Goal: Task Accomplishment & Management: Use online tool/utility

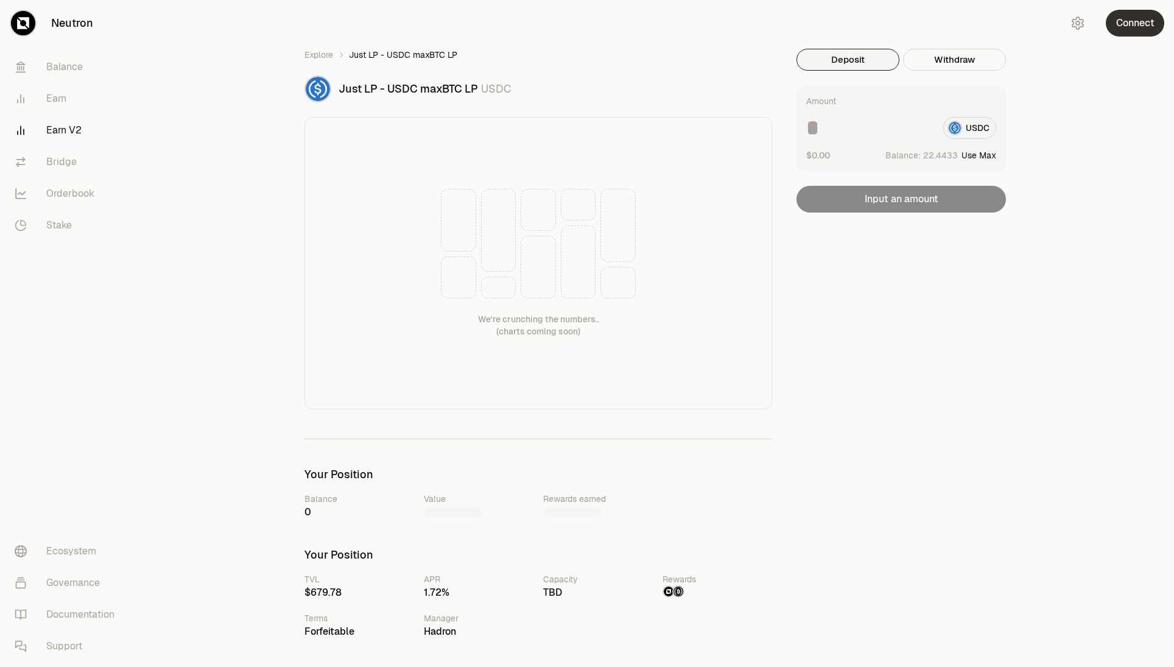
click at [1137, 20] on button "Connect" at bounding box center [1135, 23] width 58 height 27
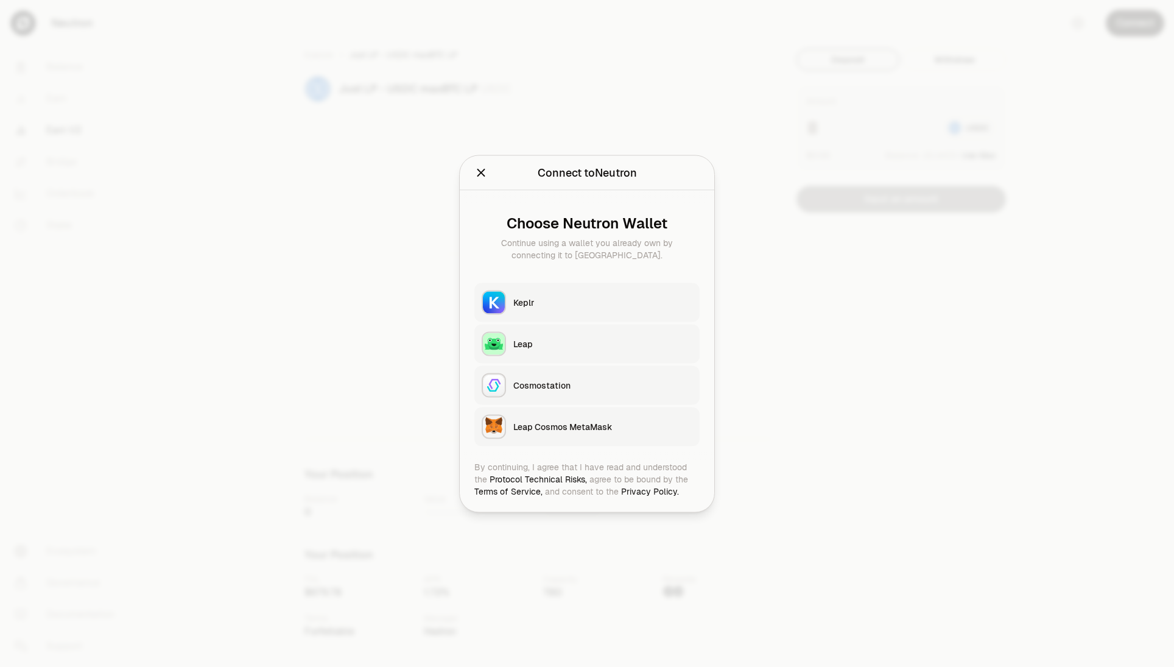
click at [482, 177] on icon "Close" at bounding box center [480, 172] width 13 height 13
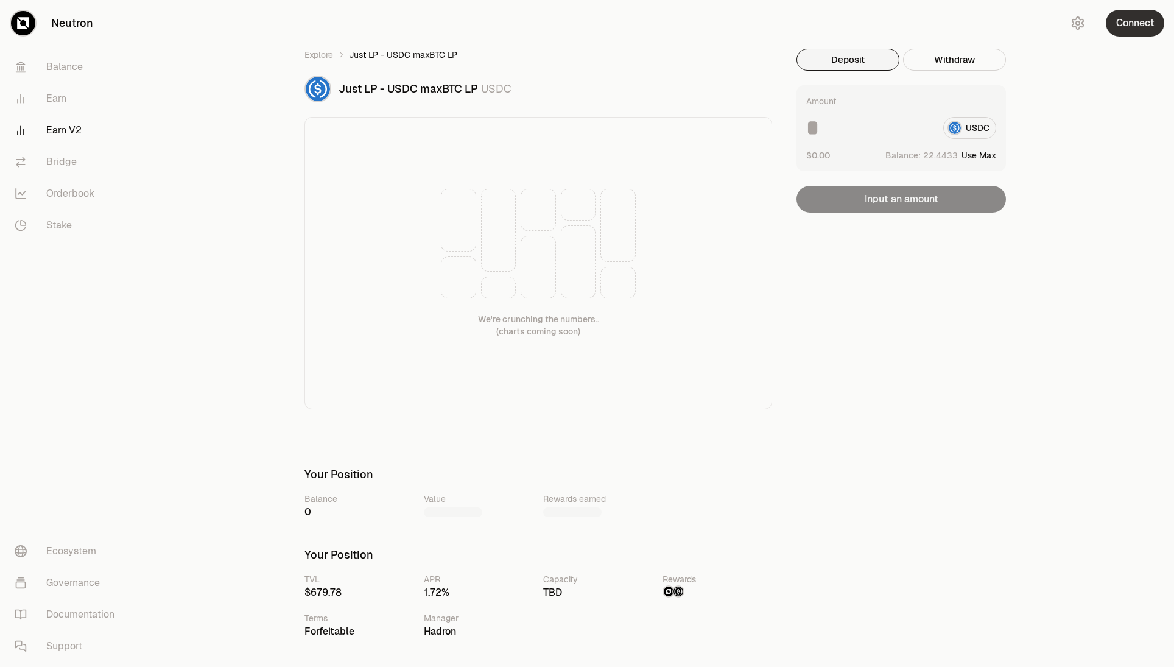
click at [1126, 19] on button "Connect" at bounding box center [1135, 23] width 58 height 27
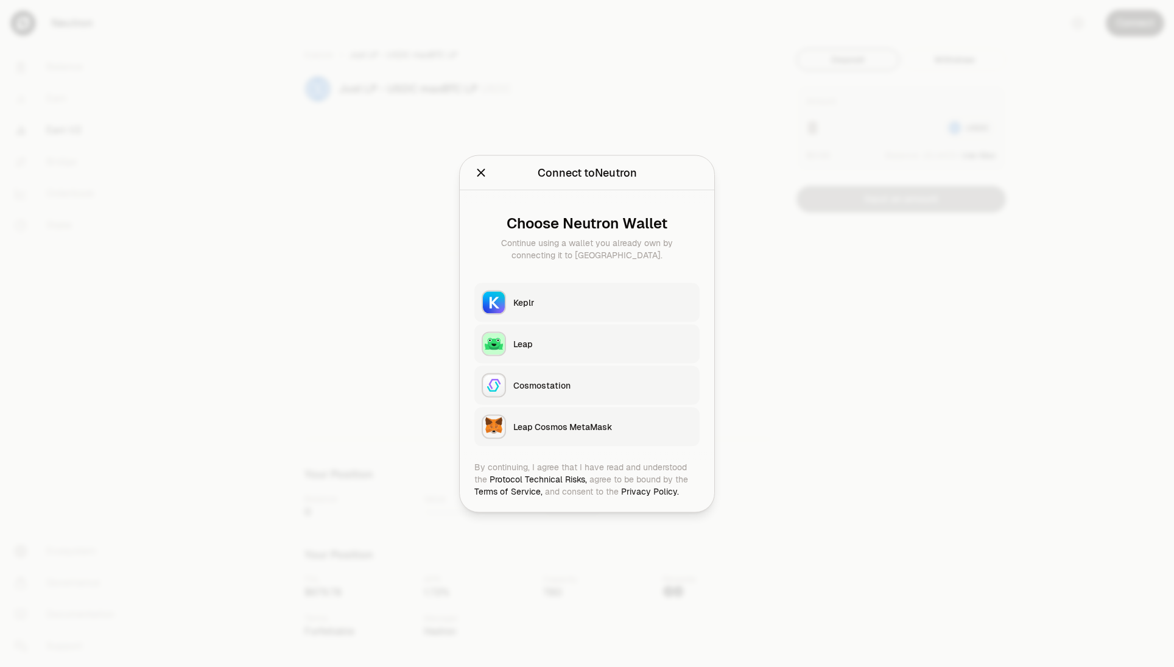
drag, startPoint x: 1093, startPoint y: 32, endPoint x: 1087, endPoint y: 38, distance: 8.6
click at [1092, 33] on div at bounding box center [587, 333] width 1174 height 667
click at [1090, 24] on div "Connect" at bounding box center [1115, 23] width 117 height 46
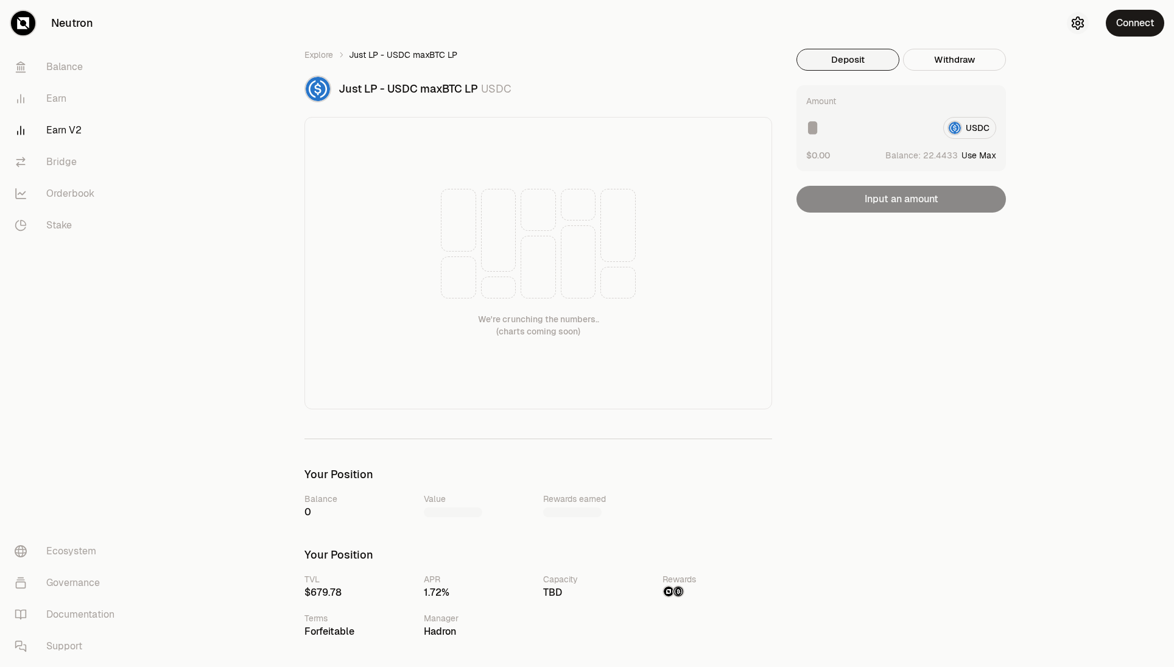
click at [1079, 26] on icon "button" at bounding box center [1078, 23] width 15 height 15
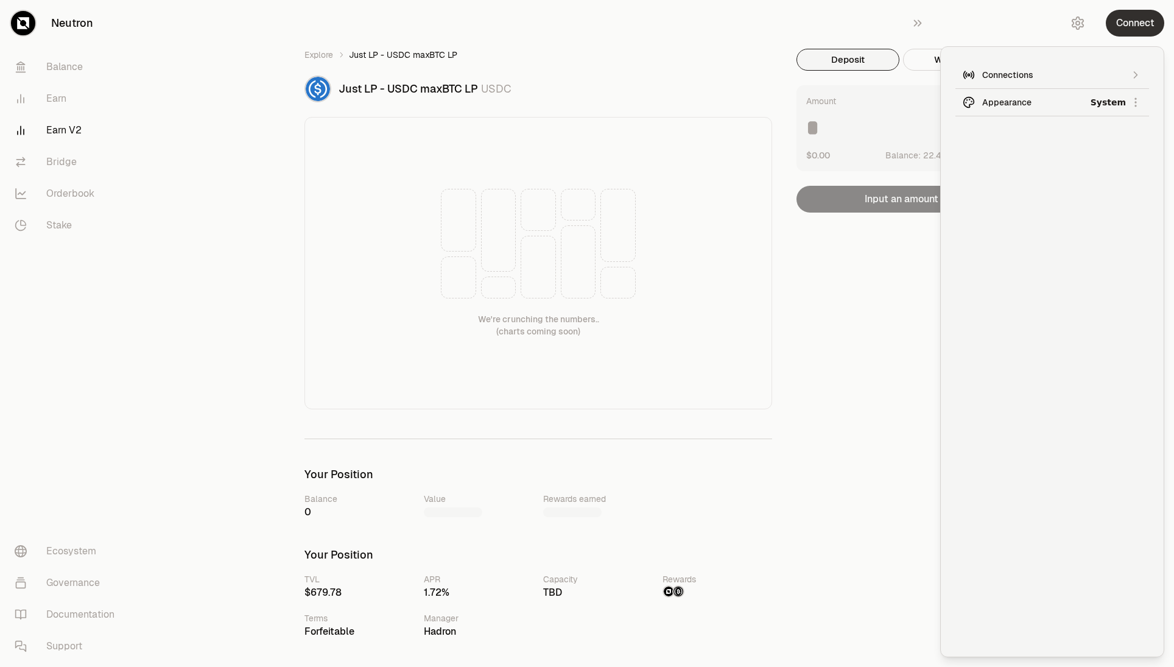
click at [1128, 27] on button "Connect" at bounding box center [1135, 23] width 58 height 27
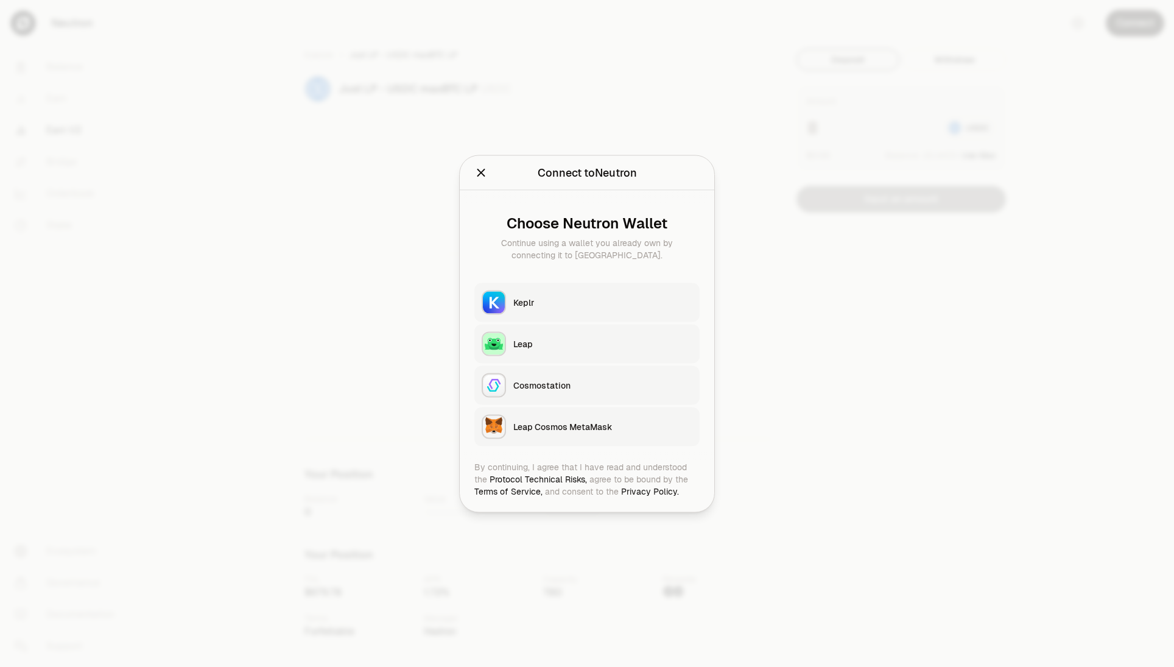
click at [555, 303] on div "Keplr" at bounding box center [602, 302] width 179 height 12
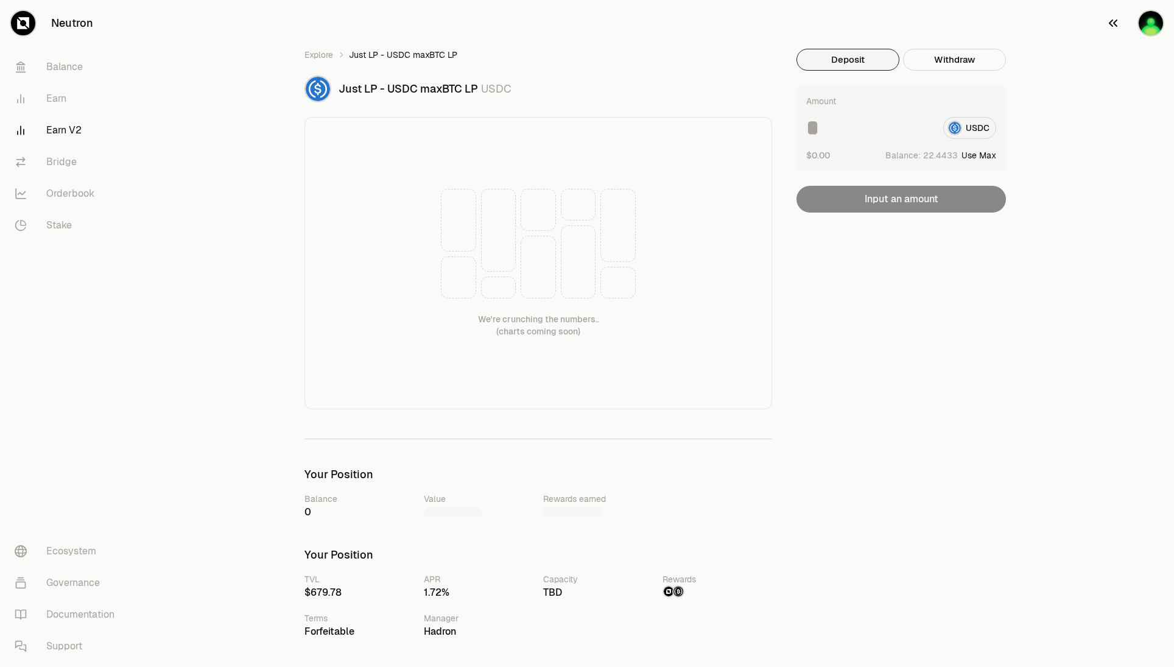
click at [1156, 32] on img "button" at bounding box center [1151, 23] width 24 height 24
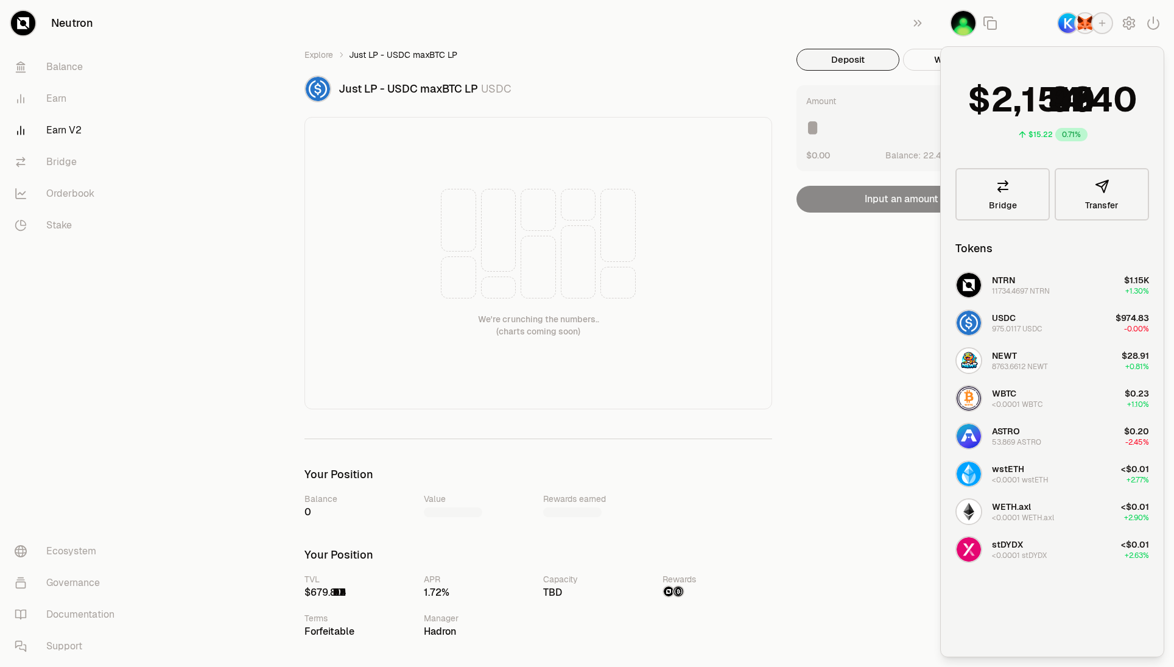
click at [1089, 27] on img "button" at bounding box center [1085, 22] width 19 height 19
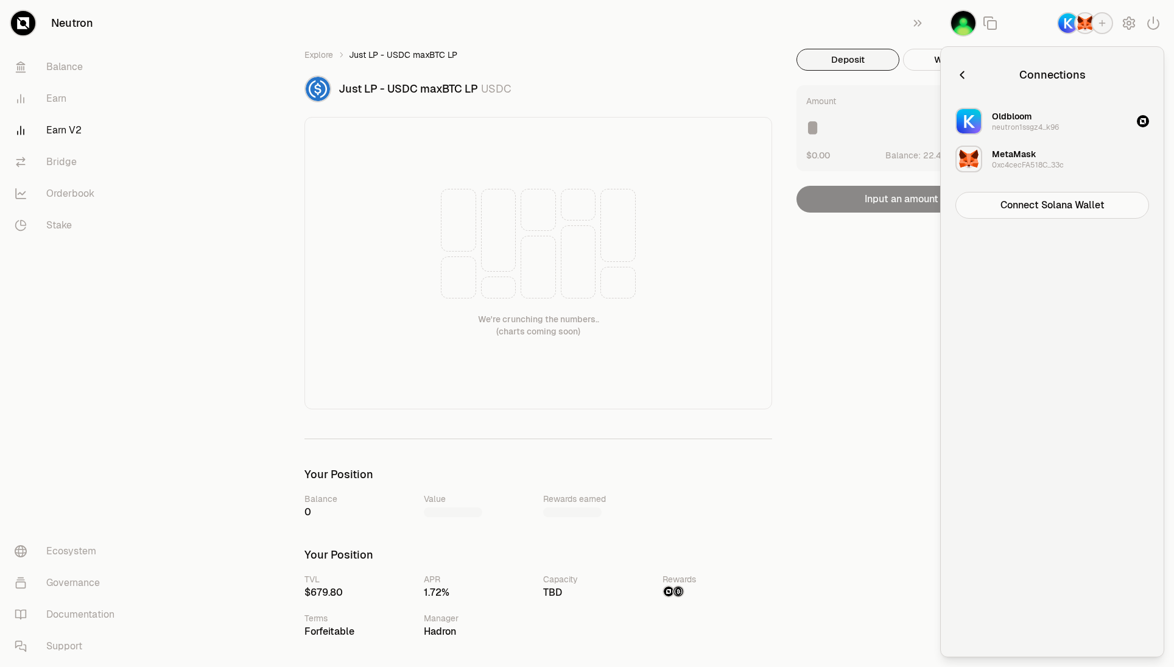
click at [1079, 160] on button "MetaMask 0xc4cecFA518C...33c" at bounding box center [1052, 159] width 208 height 37
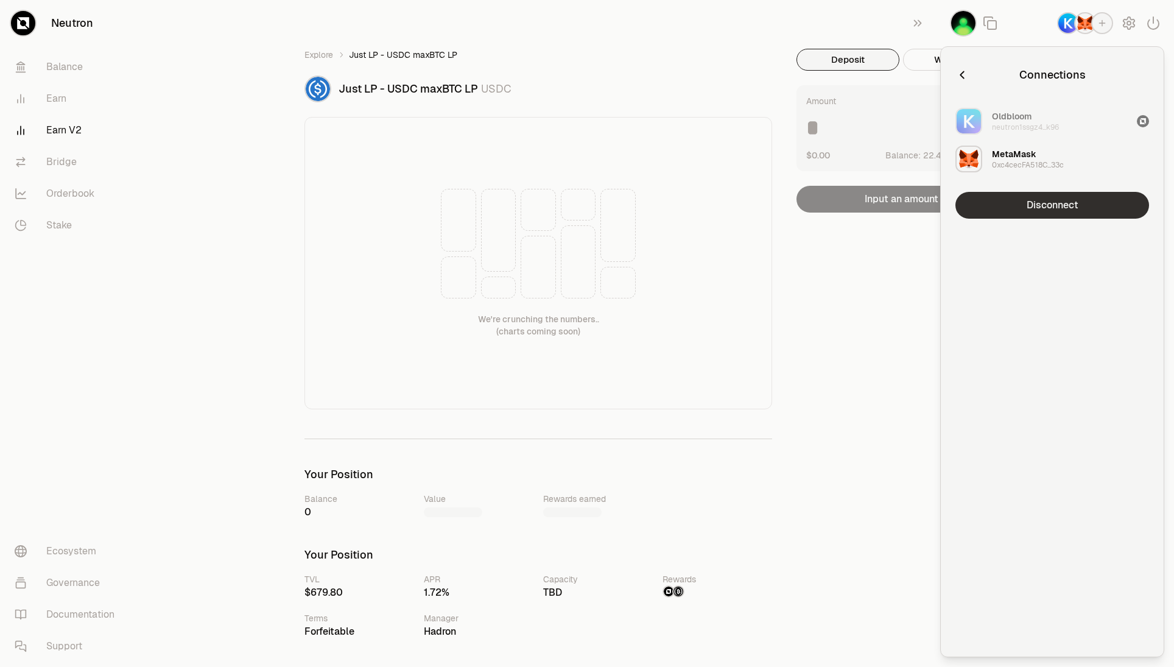
click at [1054, 204] on button "Disconnect" at bounding box center [1053, 205] width 194 height 27
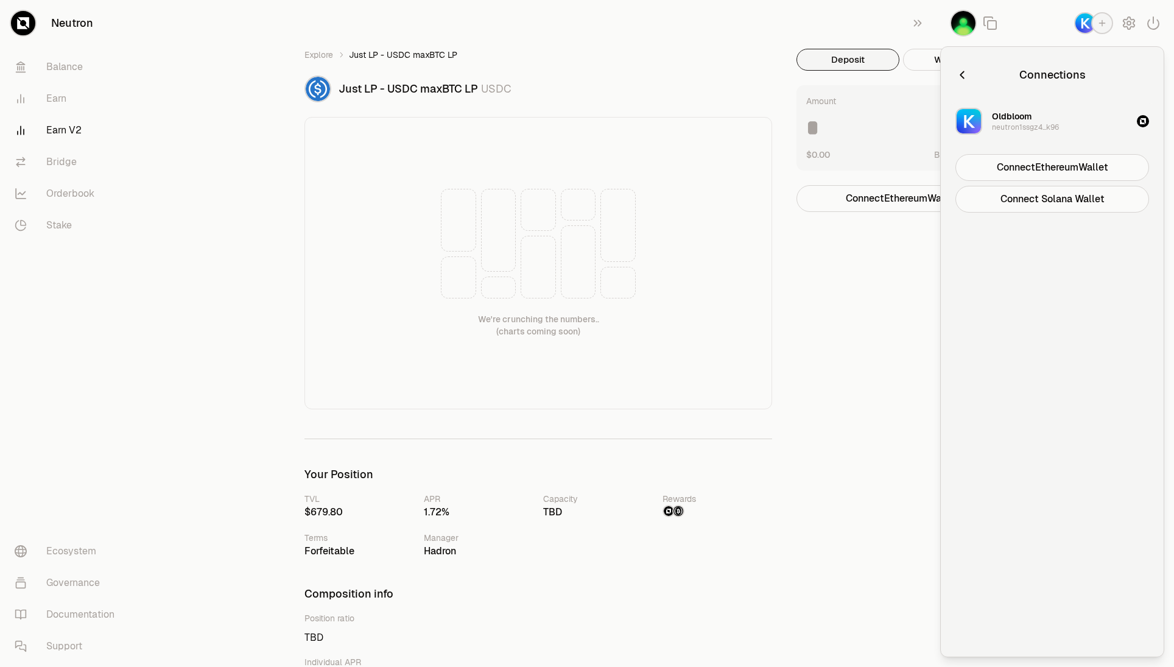
click at [1054, 115] on div "Oldbloom neutron1ssgz4...k96" at bounding box center [1025, 121] width 67 height 22
click at [1042, 167] on button "Disconnect" at bounding box center [1053, 167] width 194 height 27
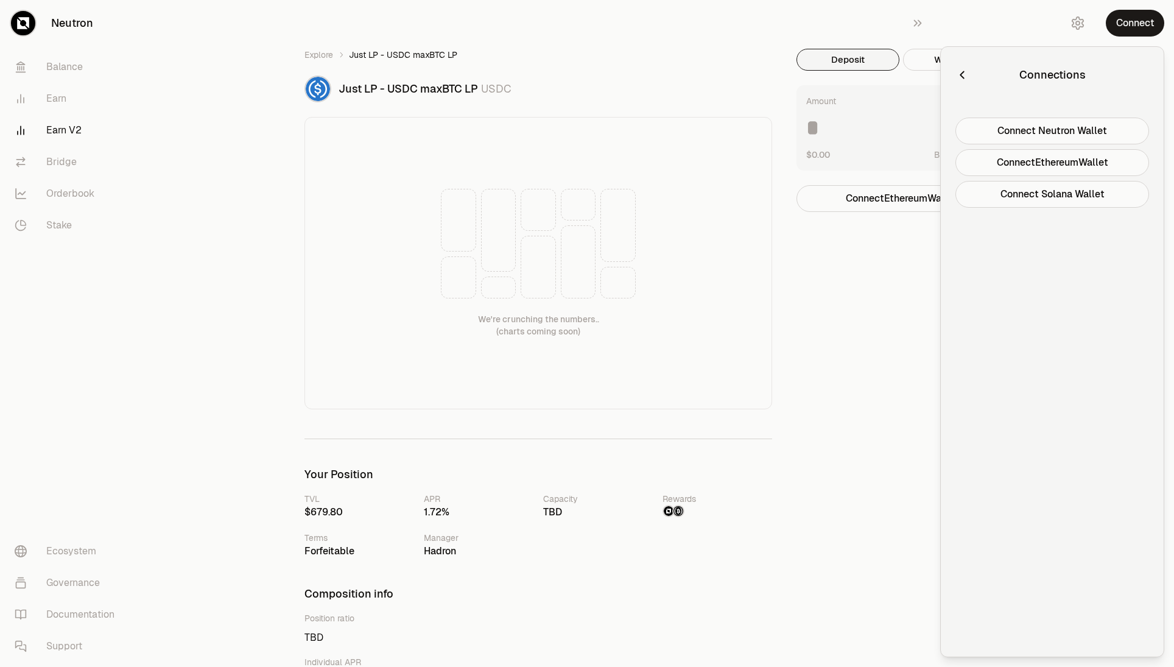
click at [74, 124] on link "Earn V2" at bounding box center [68, 131] width 127 height 32
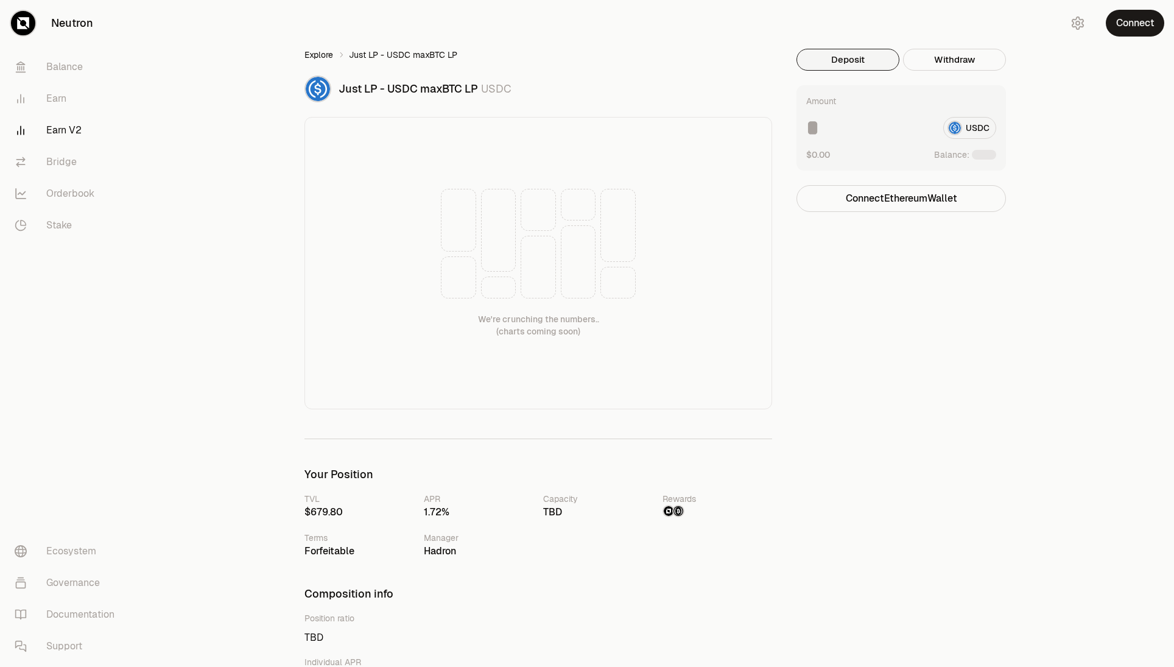
click at [320, 53] on link "Explore" at bounding box center [319, 55] width 29 height 12
click at [322, 57] on link "Explore" at bounding box center [319, 55] width 29 height 12
click at [322, 50] on link "Explore" at bounding box center [319, 55] width 29 height 12
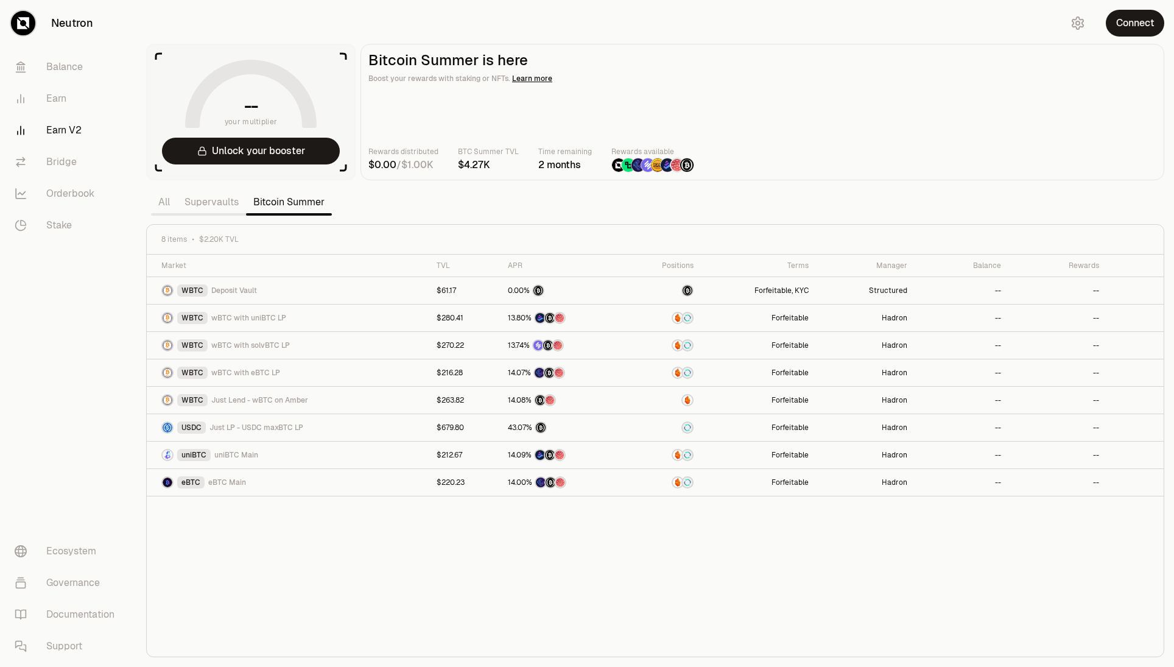
click at [555, 658] on section "-- your multiplier Unlock your booster Bitcoin Summer is here Boost your reward…" at bounding box center [655, 333] width 1038 height 667
click at [200, 149] on icon "button" at bounding box center [202, 151] width 10 height 10
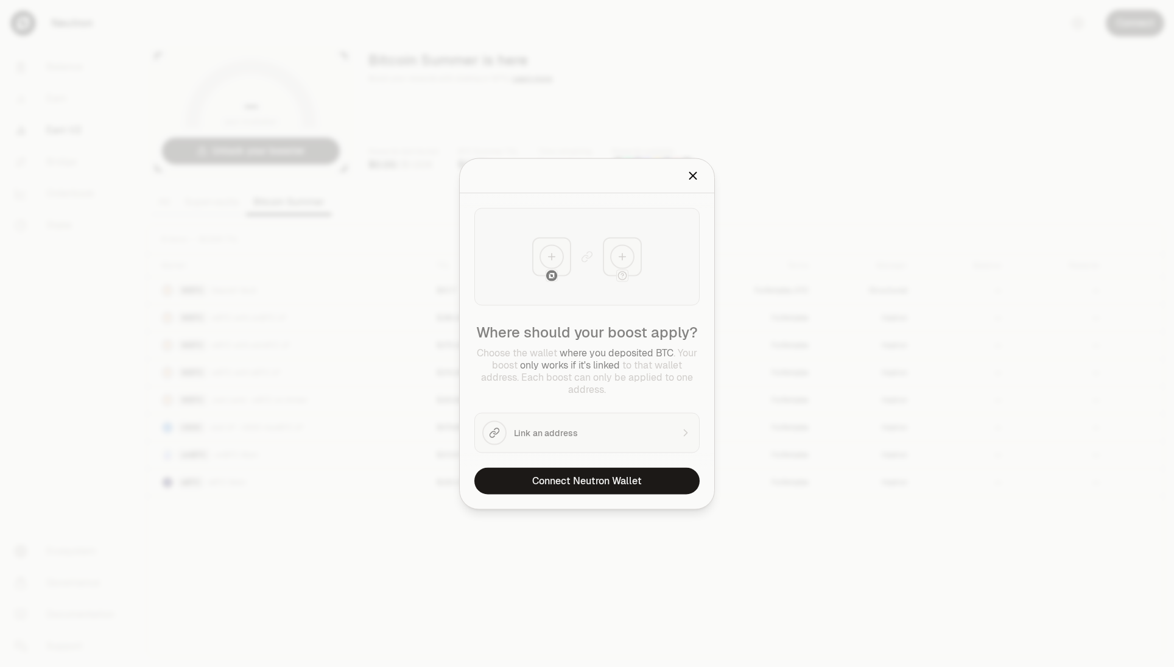
click at [564, 429] on div "Where should your boost apply? Choose the wallet where you deposited BTC . Your…" at bounding box center [587, 330] width 255 height 274
click at [645, 431] on div "Where should your boost apply? Choose the wallet where you deposited BTC . Your…" at bounding box center [587, 330] width 255 height 274
click at [679, 432] on div "Where should your boost apply? Choose the wallet where you deposited BTC . Your…" at bounding box center [587, 330] width 255 height 274
click at [679, 433] on div "Where should your boost apply? Choose the wallet where you deposited BTC . Your…" at bounding box center [587, 330] width 255 height 274
click at [683, 434] on div "Where should your boost apply? Choose the wallet where you deposited BTC . Your…" at bounding box center [587, 330] width 255 height 274
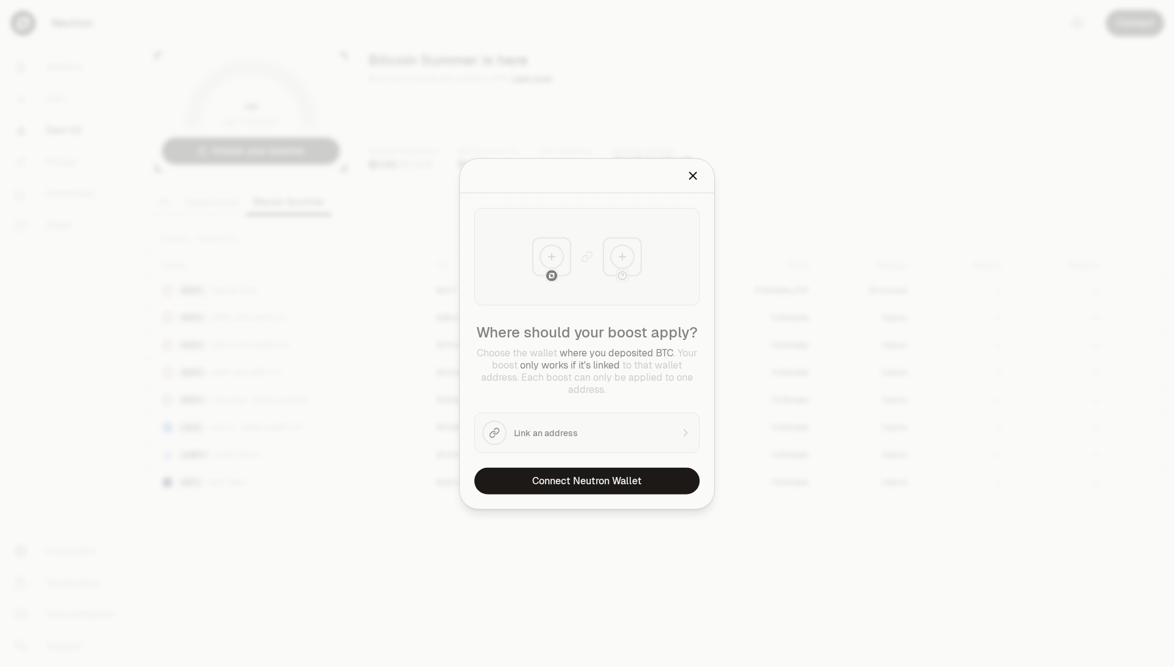
click at [683, 434] on div "Where should your boost apply? Choose the wallet where you deposited BTC . Your…" at bounding box center [587, 330] width 255 height 274
click at [559, 414] on div "Where should your boost apply? Choose the wallet where you deposited BTC . Your…" at bounding box center [587, 330] width 255 height 274
drag, startPoint x: 516, startPoint y: 421, endPoint x: 518, endPoint y: 435, distance: 14.2
click at [516, 427] on div "Where should your boost apply? Choose the wallet where you deposited BTC . Your…" at bounding box center [587, 330] width 255 height 274
drag, startPoint x: 518, startPoint y: 435, endPoint x: 530, endPoint y: 441, distance: 12.8
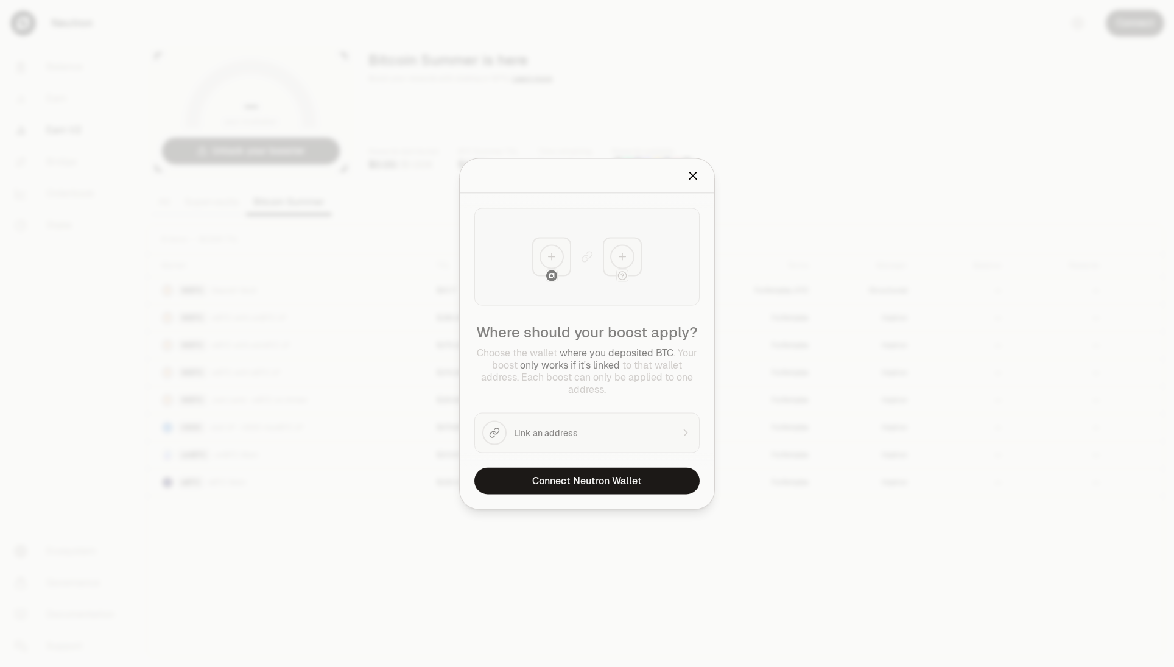
click at [520, 437] on div "Where should your boost apply? Choose the wallet where you deposited BTC . Your…" at bounding box center [587, 330] width 255 height 274
drag, startPoint x: 530, startPoint y: 441, endPoint x: 532, endPoint y: 364, distance: 77.4
click at [531, 437] on div "Where should your boost apply? Choose the wallet where you deposited BTC . Your…" at bounding box center [587, 330] width 255 height 274
click at [538, 289] on div "Where should your boost apply? Choose the wallet where you deposited BTC . Your…" at bounding box center [587, 330] width 255 height 274
click at [582, 442] on div "Where should your boost apply? Choose the wallet where you deposited BTC . Your…" at bounding box center [587, 330] width 255 height 274
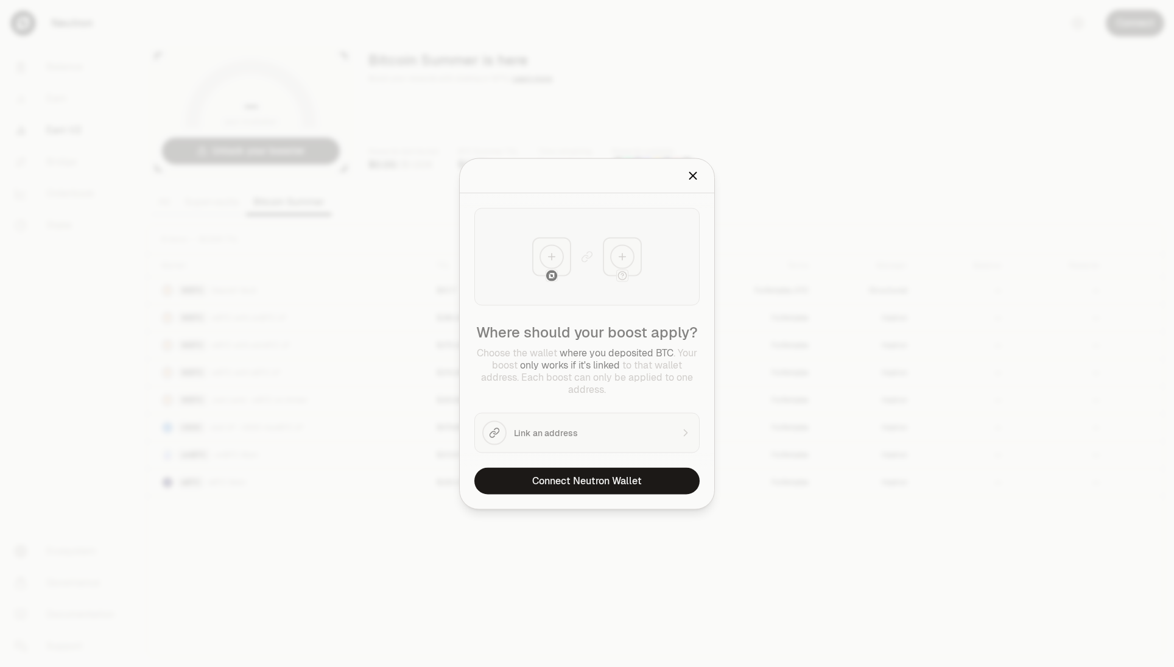
click at [662, 431] on div "Where should your boost apply? Choose the wallet where you deposited BTC . Your…" at bounding box center [587, 330] width 255 height 274
click at [688, 432] on div "Where should your boost apply? Choose the wallet where you deposited BTC . Your…" at bounding box center [587, 330] width 255 height 274
drag, startPoint x: 646, startPoint y: 437, endPoint x: 710, endPoint y: 434, distance: 64.0
click at [647, 436] on div "Where should your boost apply? Choose the wallet where you deposited BTC . Your…" at bounding box center [587, 330] width 255 height 274
click at [710, 434] on div "Where should your boost apply? Choose the wallet where you deposited BTC . Your…" at bounding box center [587, 330] width 255 height 274
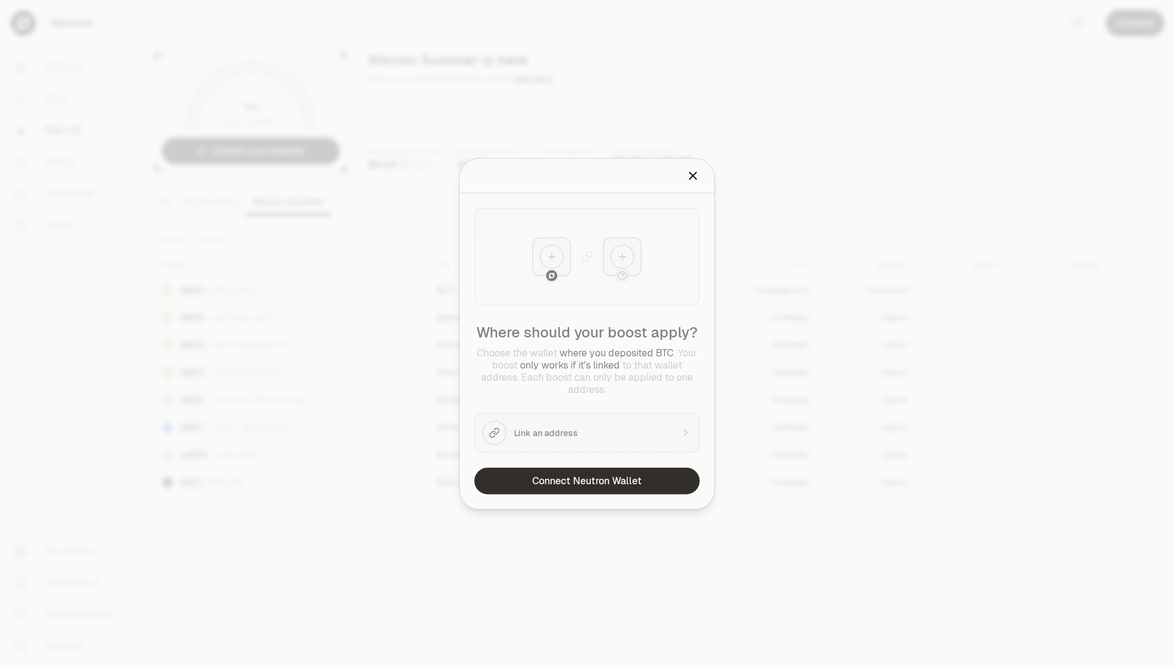
click at [576, 484] on button "Connect Neutron Wallet" at bounding box center [586, 480] width 225 height 27
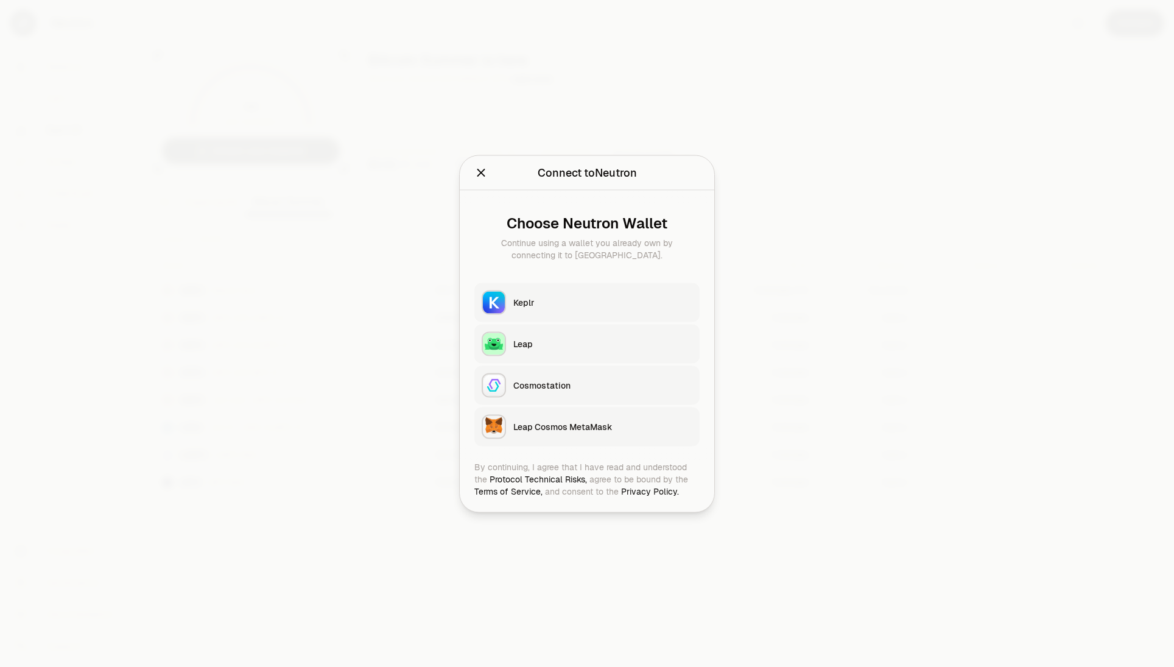
click at [585, 305] on div "Keplr" at bounding box center [602, 302] width 179 height 12
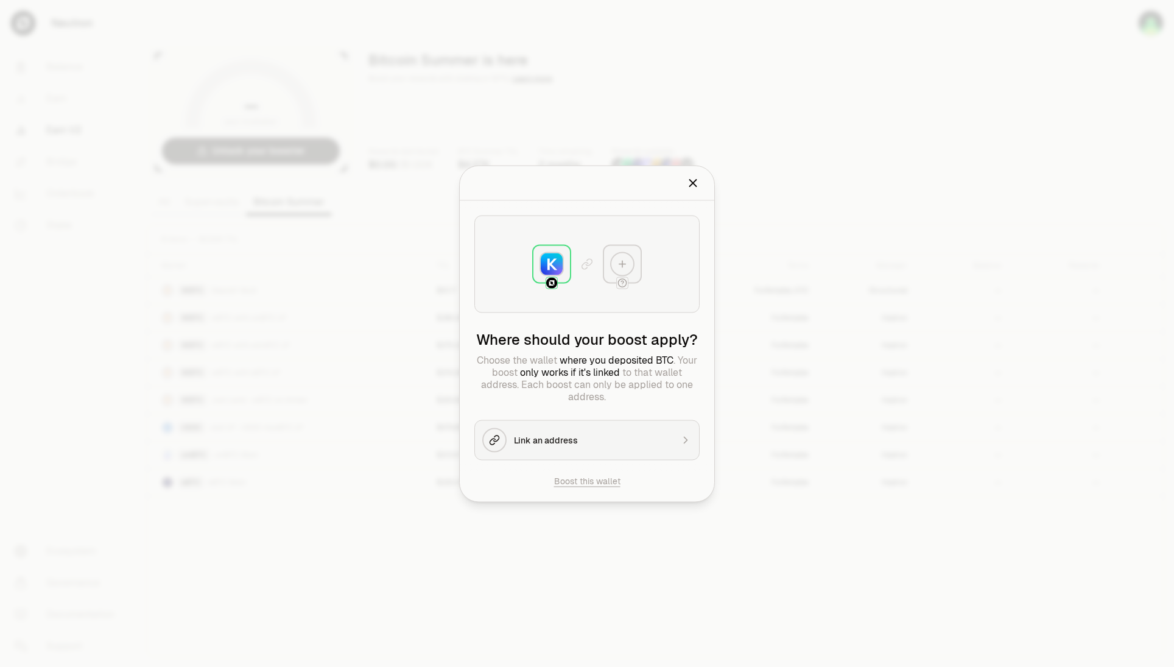
click at [619, 437] on div "Link an address" at bounding box center [593, 440] width 158 height 12
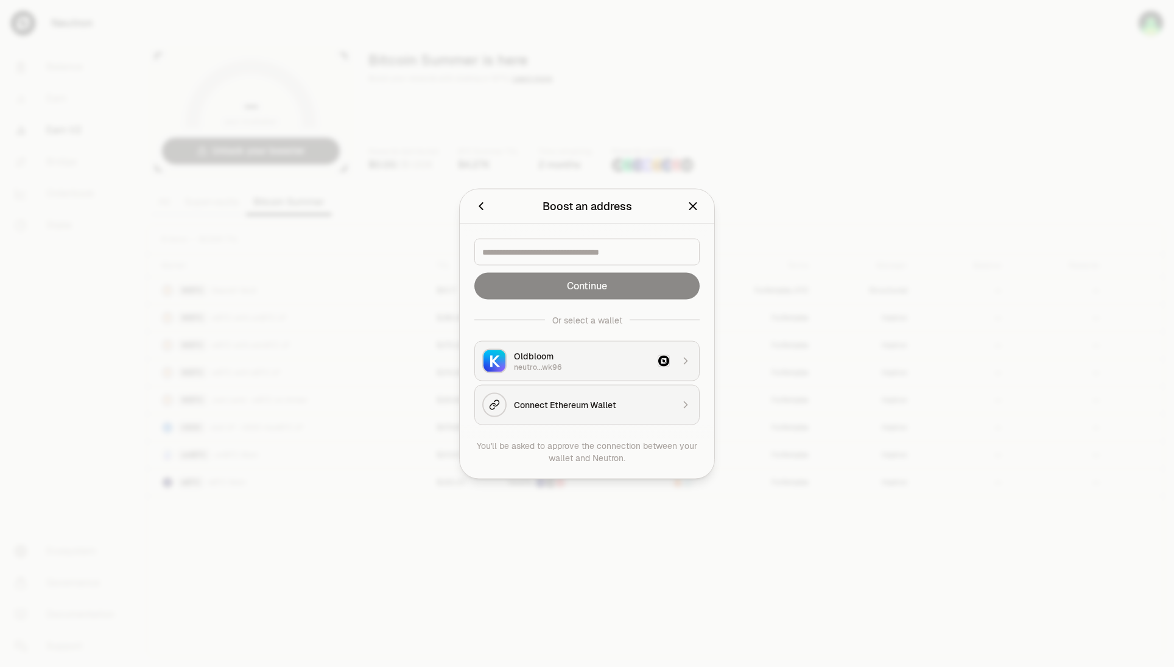
click at [685, 403] on icon "button" at bounding box center [686, 404] width 12 height 12
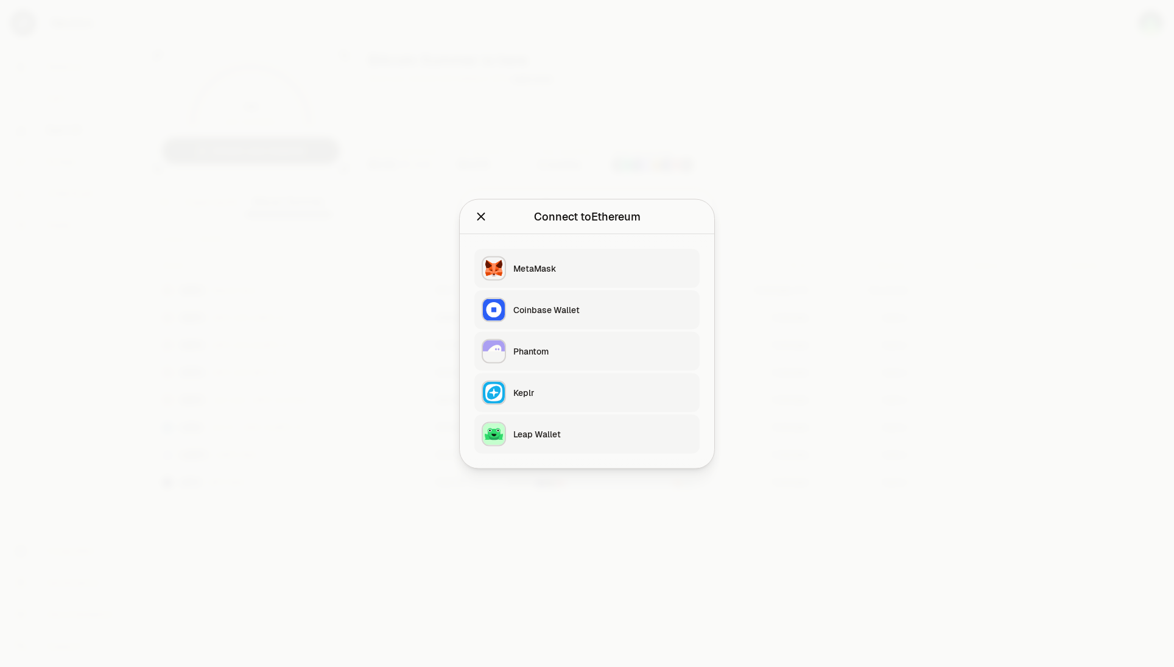
click at [579, 272] on div "MetaMask" at bounding box center [602, 268] width 179 height 12
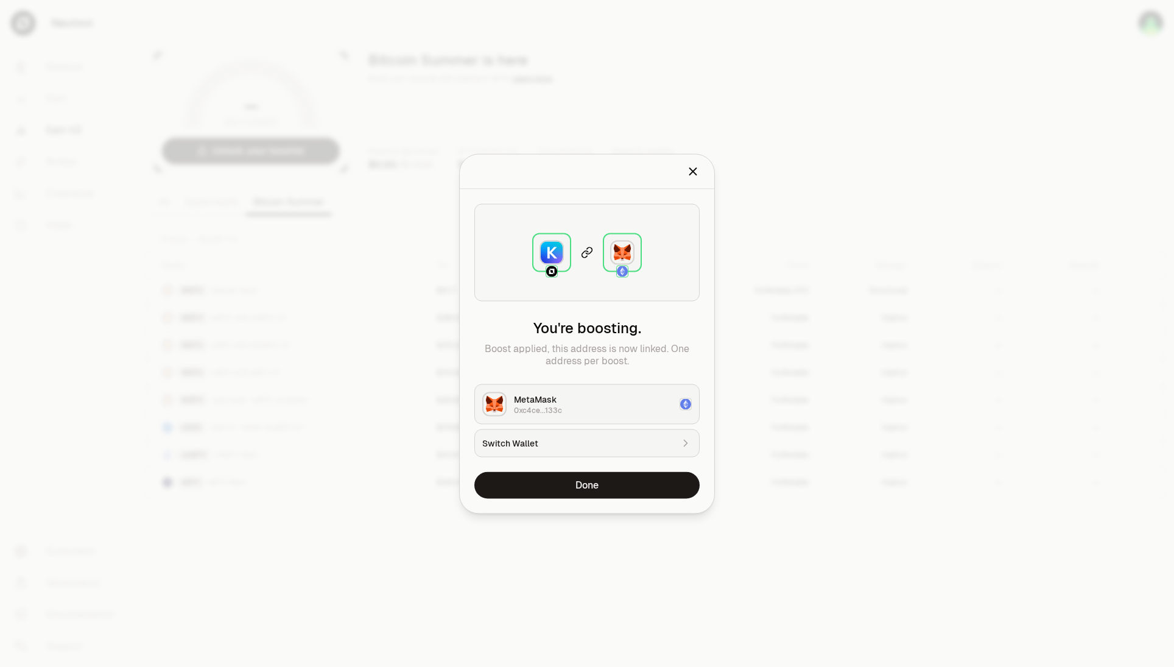
drag, startPoint x: 563, startPoint y: 480, endPoint x: 661, endPoint y: 311, distance: 195.1
click at [653, 333] on div "Boost an address Please select address to boost. You're boosting. Boost applied…" at bounding box center [587, 333] width 255 height 359
click at [699, 166] on icon "Close" at bounding box center [692, 170] width 13 height 13
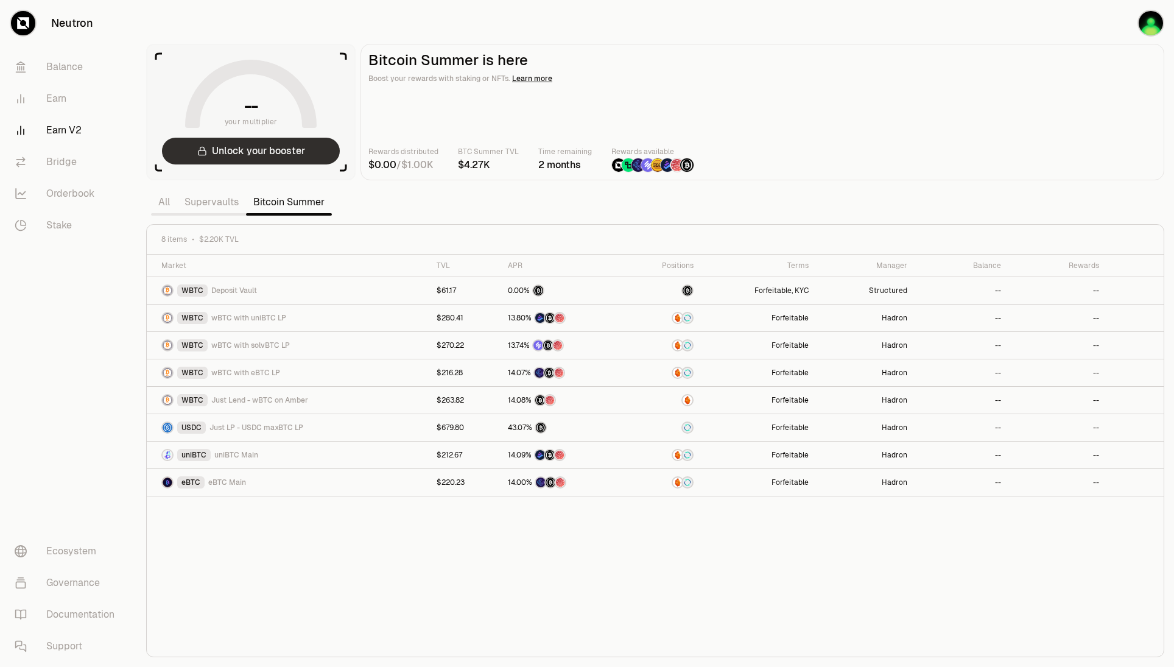
click at [278, 152] on button "Unlock your booster" at bounding box center [251, 151] width 178 height 27
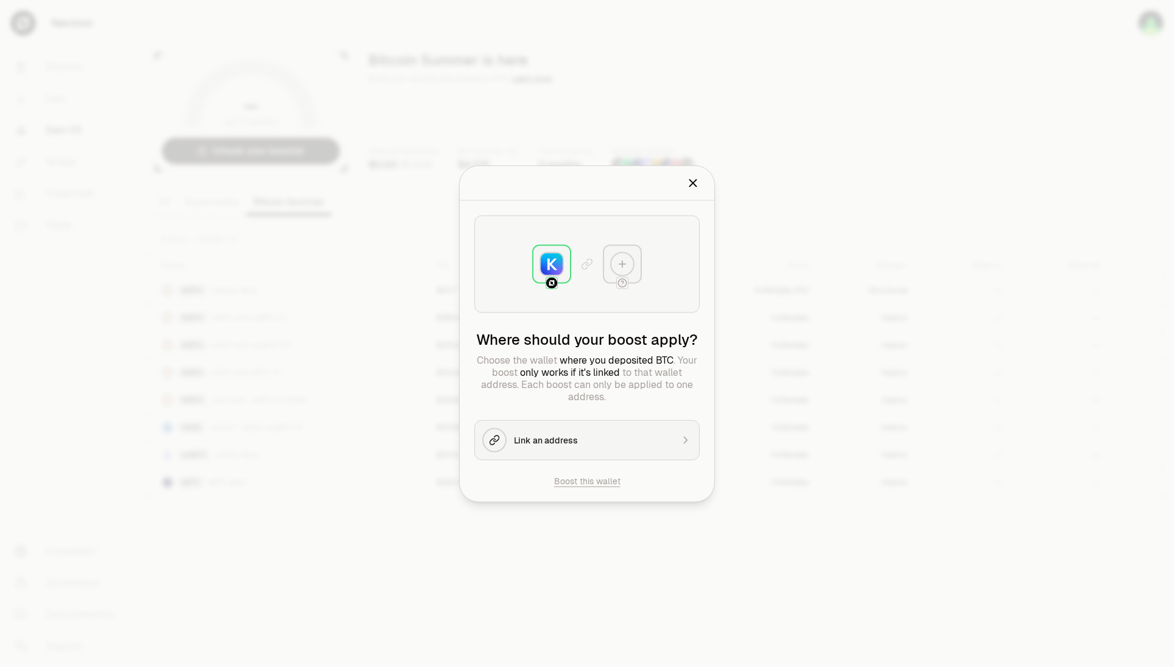
click at [580, 480] on button "Boost this wallet" at bounding box center [587, 480] width 66 height 12
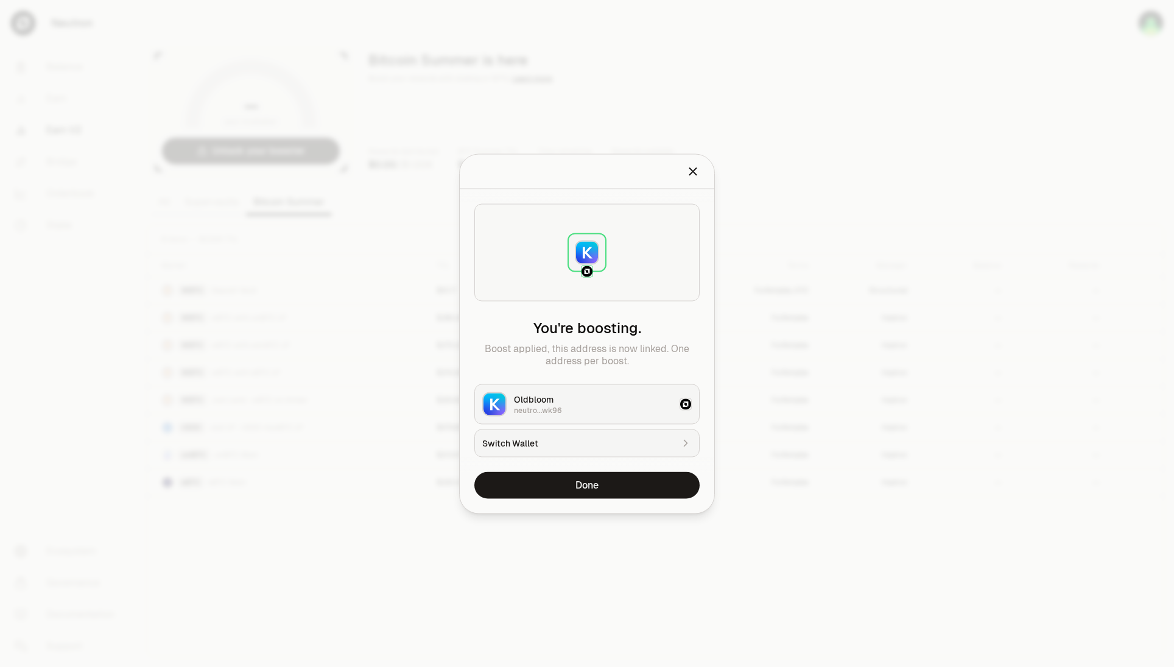
click at [379, 632] on div at bounding box center [587, 333] width 1174 height 667
